Goal: Use online tool/utility: Utilize a website feature to perform a specific function

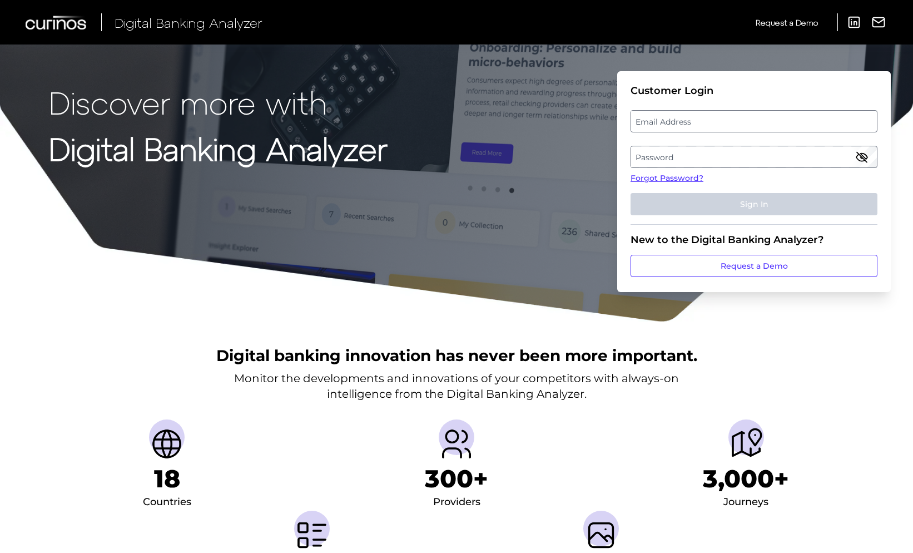
click at [734, 106] on fieldset "Customer Login Email Address Password Forgot Password? Sign In" at bounding box center [753, 155] width 247 height 140
click at [726, 121] on label "Email Address" at bounding box center [753, 121] width 245 height 20
click at [726, 121] on input "email" at bounding box center [753, 121] width 247 height 22
type input "[PERSON_NAME][EMAIL_ADDRESS][PERSON_NAME][DOMAIN_NAME]"
click at [854, 151] on label "Password" at bounding box center [753, 157] width 245 height 20
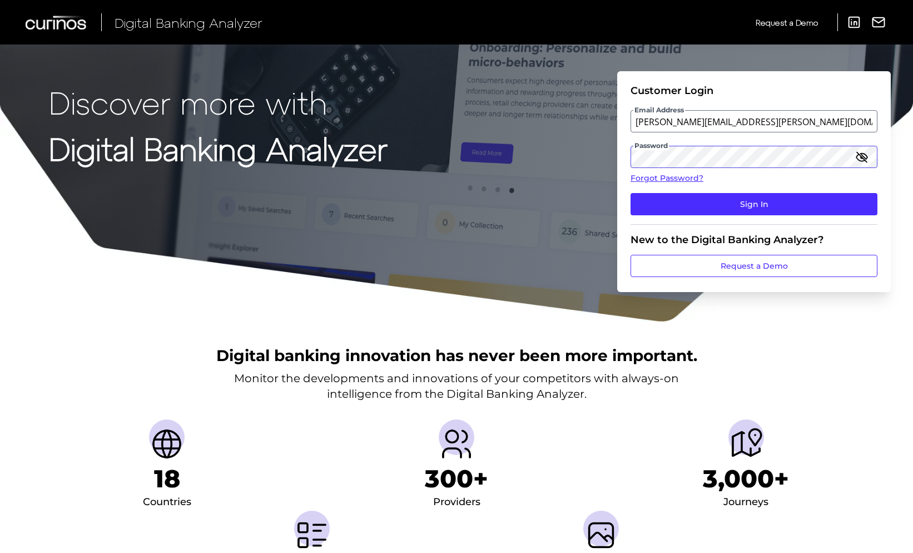
click at [630, 193] on button "Sign In" at bounding box center [753, 204] width 247 height 22
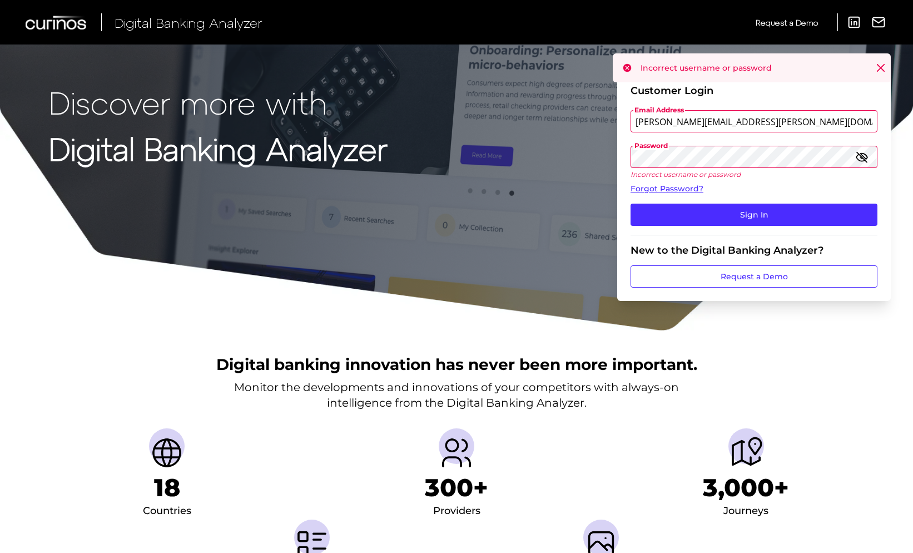
click at [497, 148] on div "Discover more with Digital Banking Analyzer Customer Login Email Address [PERSO…" at bounding box center [456, 165] width 913 height 331
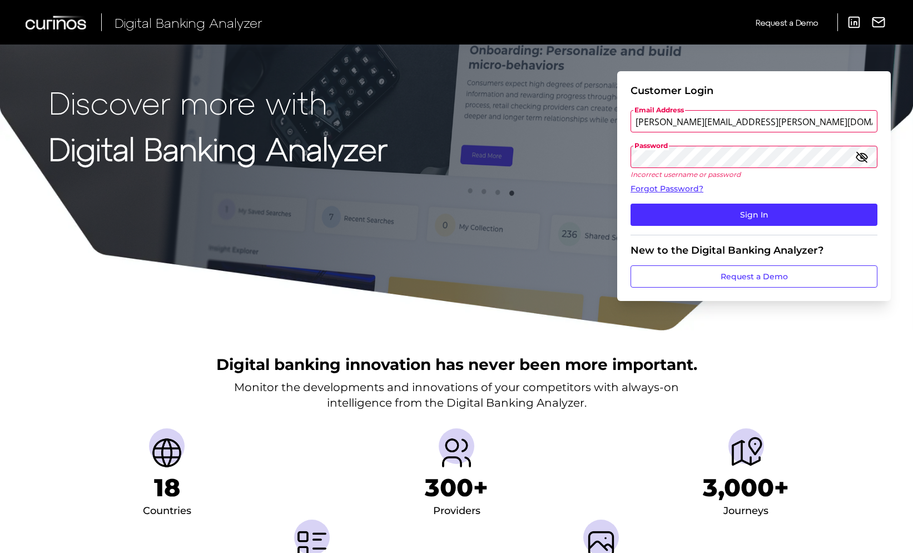
click at [863, 156] on icon "button" at bounding box center [861, 156] width 13 height 13
click at [763, 208] on button "Sign In" at bounding box center [753, 214] width 247 height 22
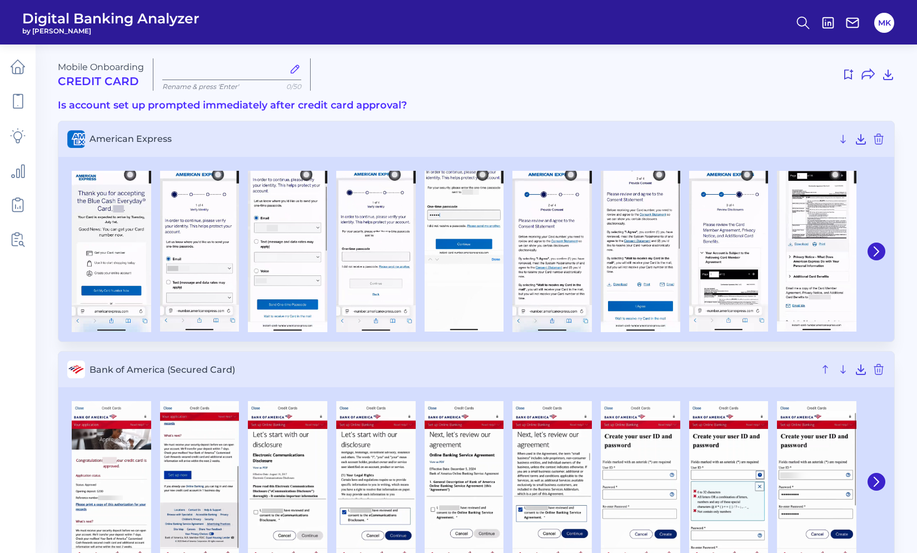
type input "[DATE]"
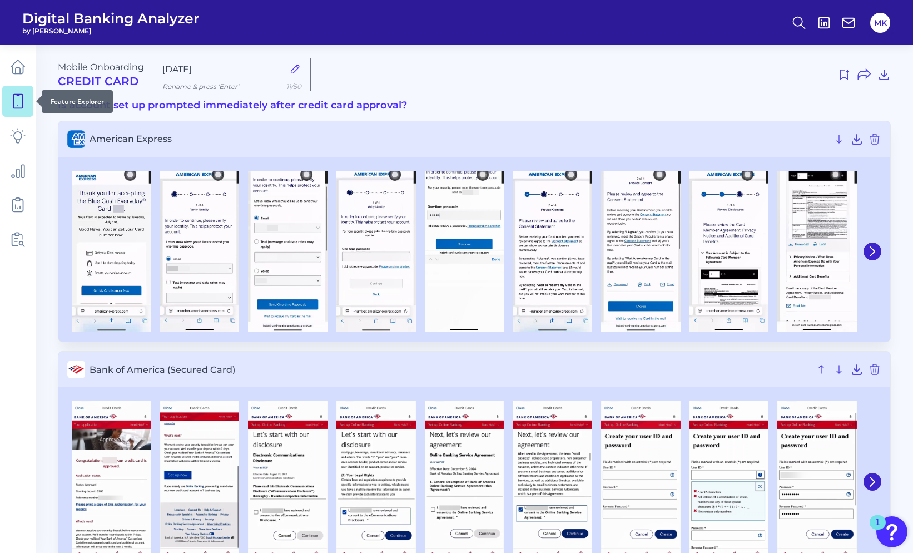
click at [20, 105] on icon at bounding box center [18, 101] width 16 height 16
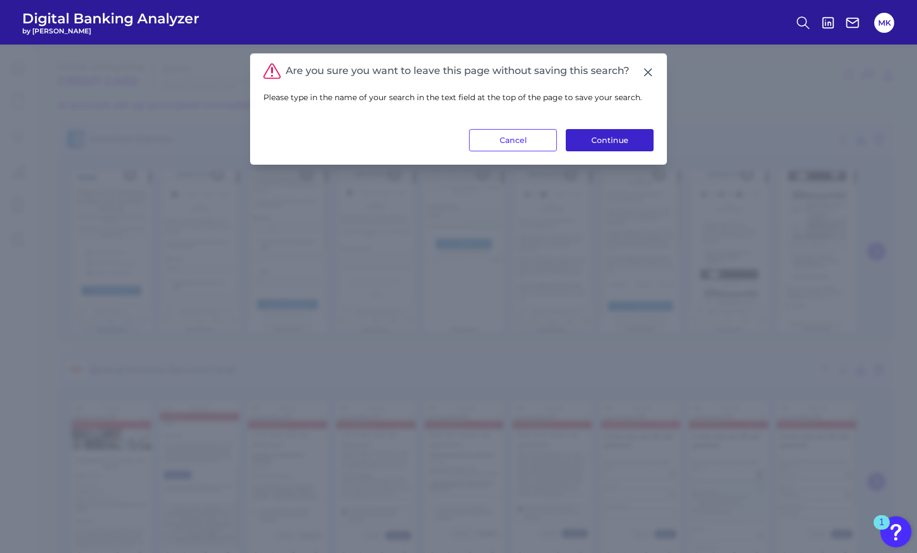
click at [627, 140] on button "Continue" at bounding box center [610, 140] width 88 height 22
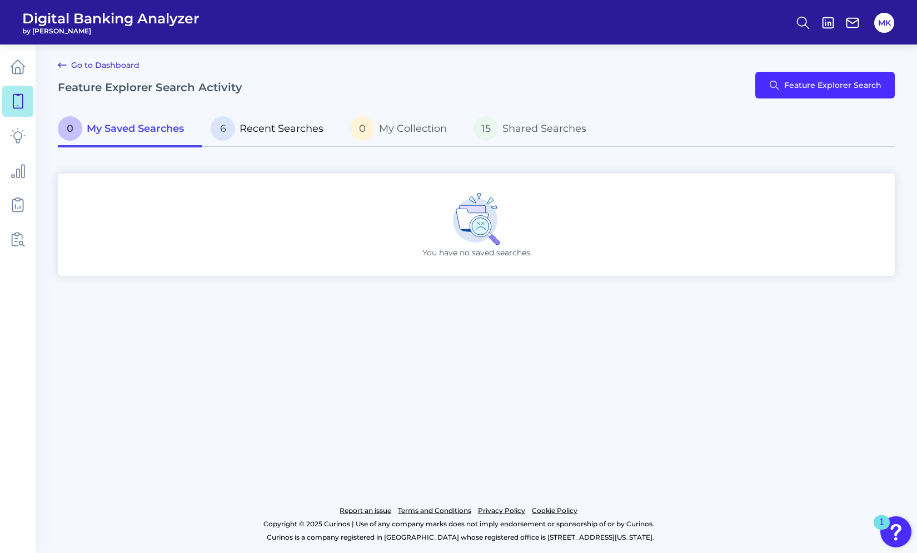
click at [276, 133] on span "Recent Searches" at bounding box center [282, 128] width 84 height 12
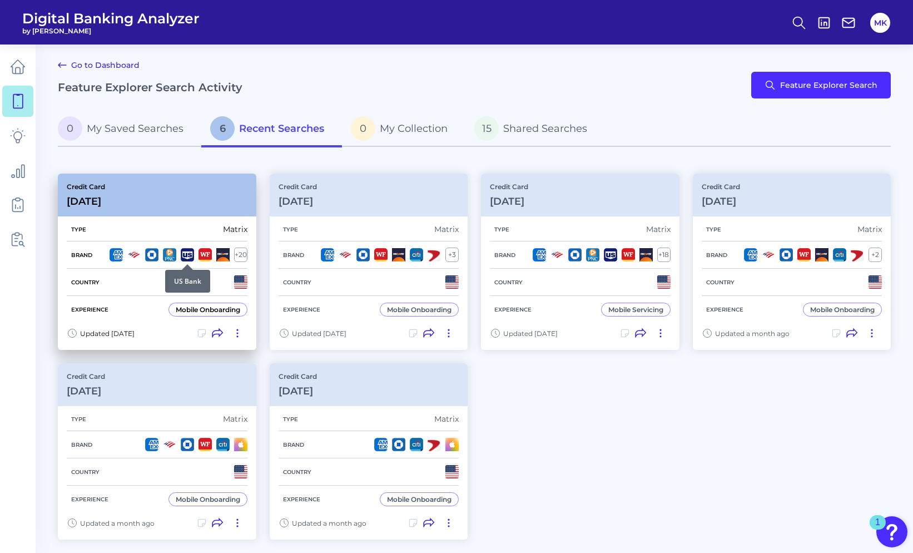
click at [181, 259] on img at bounding box center [187, 254] width 13 height 13
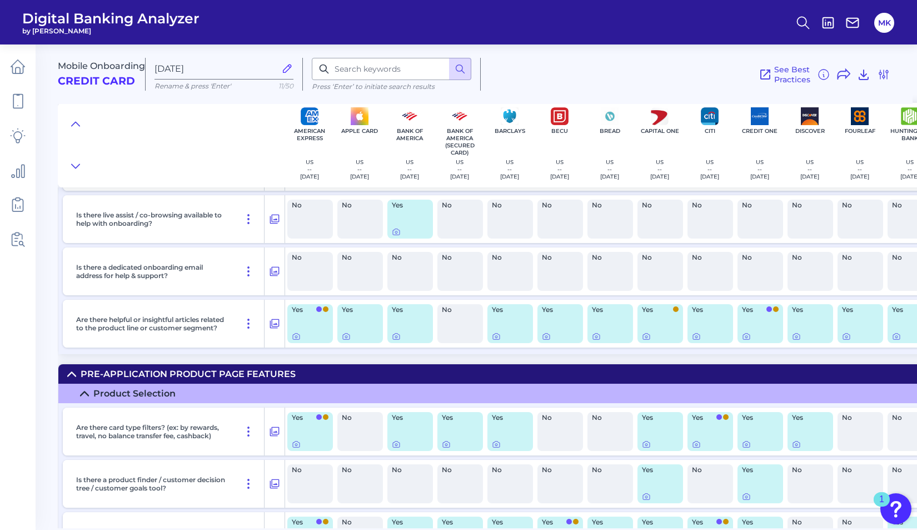
scroll to position [2847, 0]
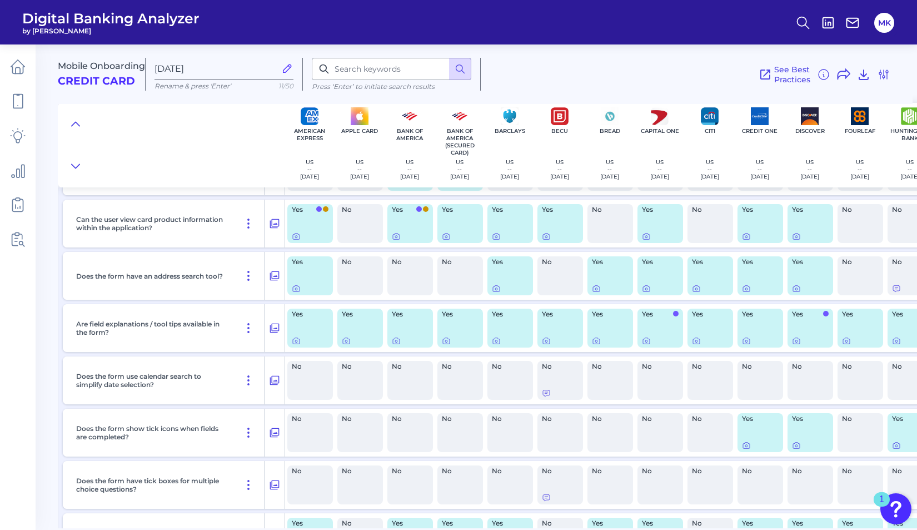
click at [265, 286] on div "Does the form have an address search tool?" at bounding box center [174, 276] width 222 height 48
click at [270, 274] on icon at bounding box center [274, 275] width 9 height 9
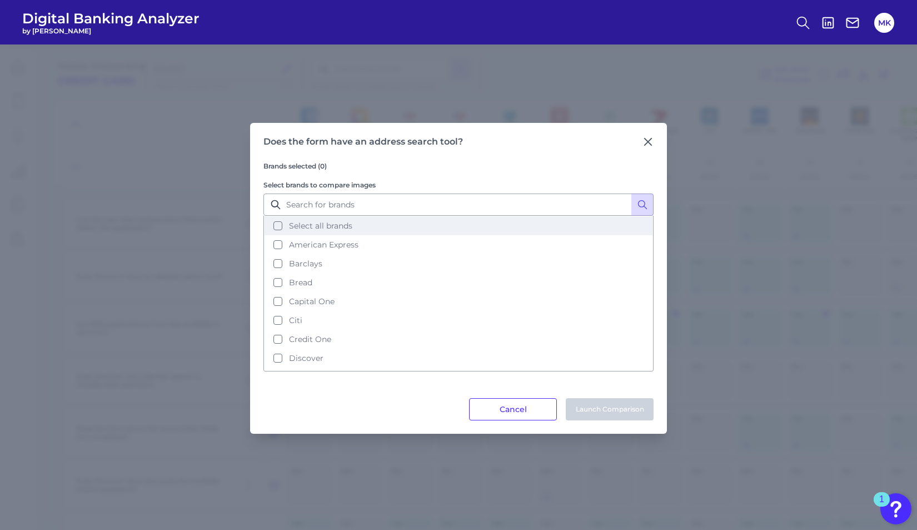
click at [341, 227] on span "Select all brands" at bounding box center [320, 226] width 63 height 10
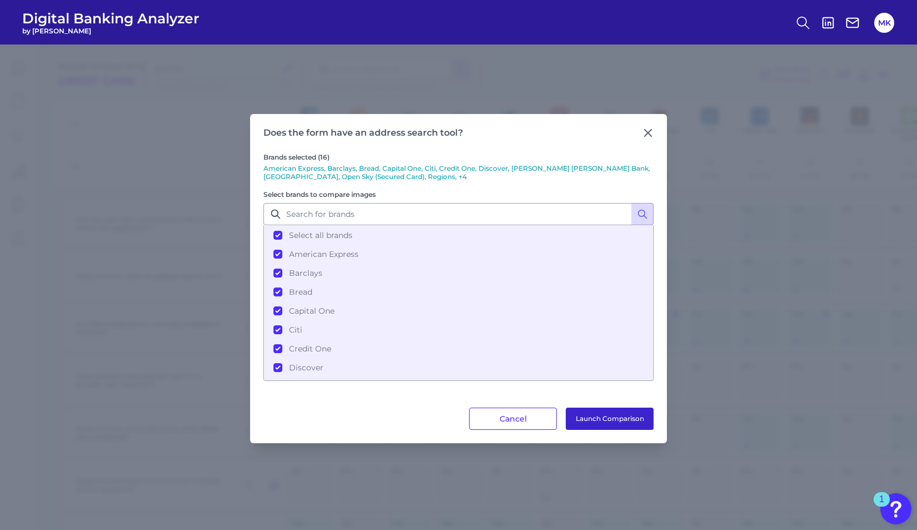
click at [627, 419] on button "Launch Comparison" at bounding box center [610, 419] width 88 height 22
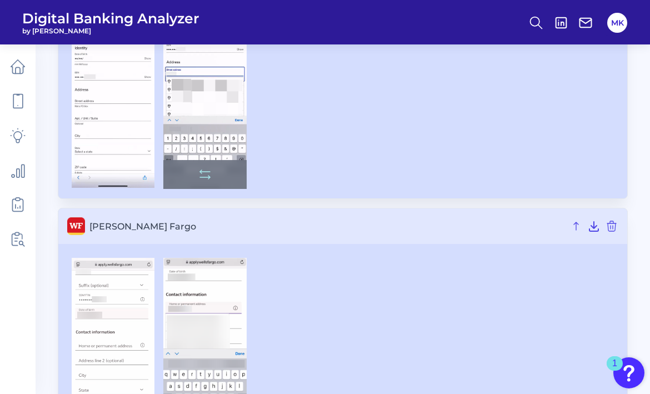
scroll to position [3544, 0]
